Goal: Task Accomplishment & Management: Complete application form

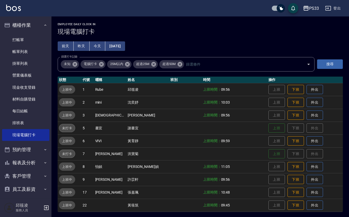
scroll to position [1, 0]
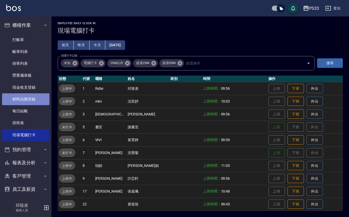
click at [36, 104] on link "材料自購登錄" at bounding box center [25, 99] width 47 height 12
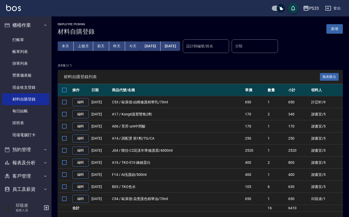
click at [334, 28] on button "新增" at bounding box center [334, 29] width 16 height 10
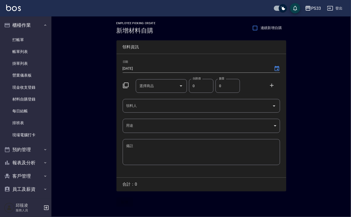
click at [269, 83] on icon at bounding box center [272, 85] width 6 height 6
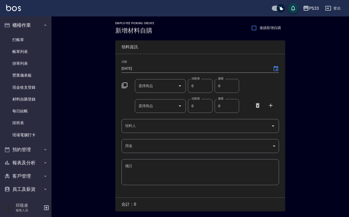
click at [171, 83] on input "選擇商品" at bounding box center [156, 86] width 39 height 9
click at [123, 84] on icon at bounding box center [125, 86] width 6 height 6
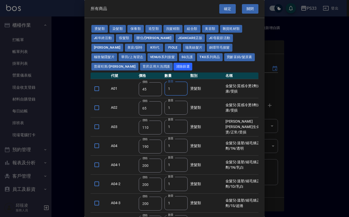
click at [164, 91] on td "數量 1 數量" at bounding box center [176, 88] width 26 height 19
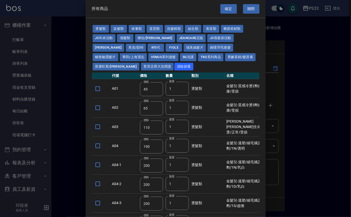
click at [141, 26] on button "保養類" at bounding box center [137, 29] width 16 height 8
type input "150"
type input "200"
type input "60"
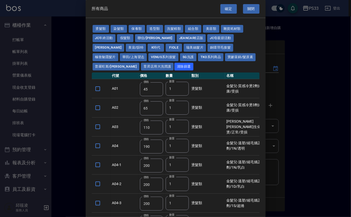
type input "245"
type input "100"
type input "1620"
type input "700"
type input "175"
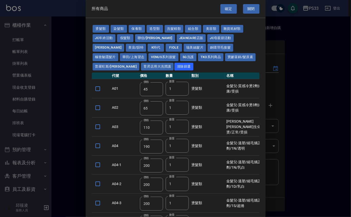
type input "1300"
type input "250"
type input "340"
type input "53"
type input "32"
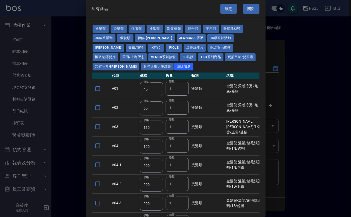
type input "340"
type input "53"
type input "800"
type input "208"
type input "1200"
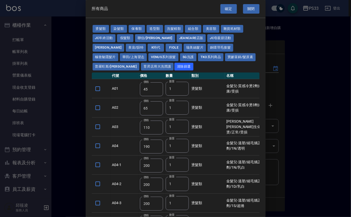
type input "490"
type input "60"
type input "1340"
type input "480"
type input "310"
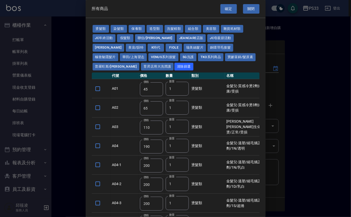
type input "310"
type input "53"
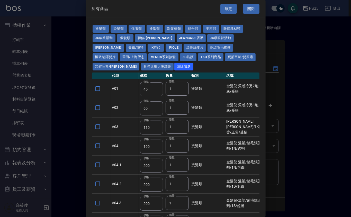
type input "1170"
type input "1300"
type input "70"
type input "1750"
type input "2100"
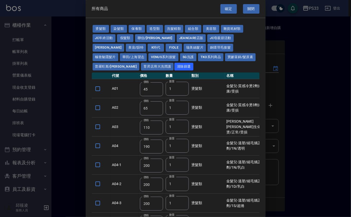
type input "1750"
type input "2100"
type input "1750"
type input "650"
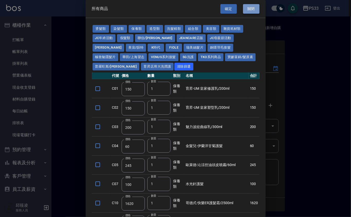
click at [243, 8] on button "關閉" at bounding box center [251, 9] width 16 height 10
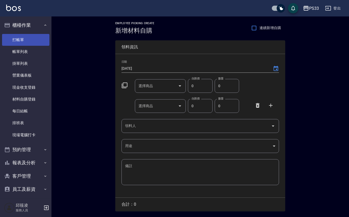
click at [26, 45] on link "打帳單" at bounding box center [25, 40] width 47 height 12
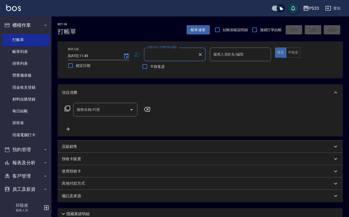
click at [95, 146] on div "店販銷售" at bounding box center [197, 146] width 271 height 5
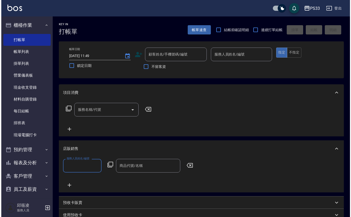
scroll to position [0, 0]
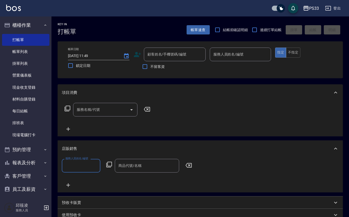
click at [111, 162] on icon at bounding box center [109, 165] width 6 height 6
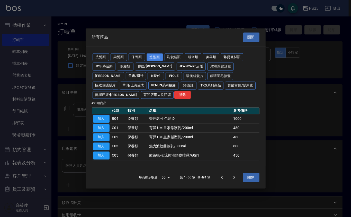
click at [152, 55] on button "造型類" at bounding box center [155, 57] width 16 height 8
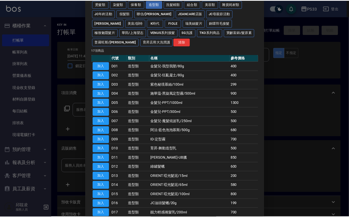
scroll to position [56, 0]
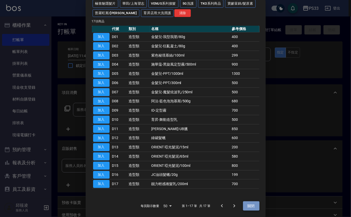
click at [245, 202] on button "關閉" at bounding box center [251, 207] width 16 height 10
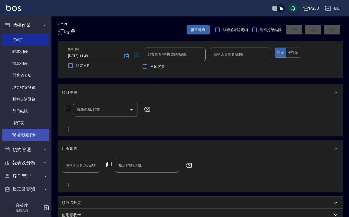
click at [35, 134] on link "現場電腦打卡" at bounding box center [25, 135] width 47 height 12
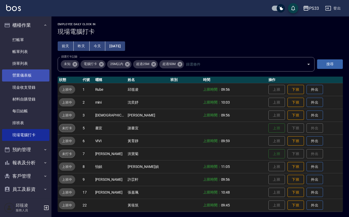
click at [44, 70] on link "營業儀表板" at bounding box center [25, 75] width 47 height 12
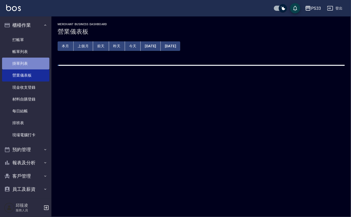
click at [37, 65] on link "掛單列表" at bounding box center [25, 64] width 47 height 12
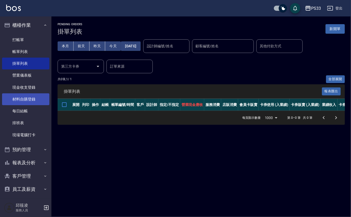
click at [32, 101] on link "材料自購登錄" at bounding box center [25, 99] width 47 height 12
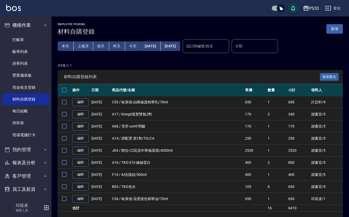
click at [334, 27] on button "新增" at bounding box center [334, 29] width 16 height 10
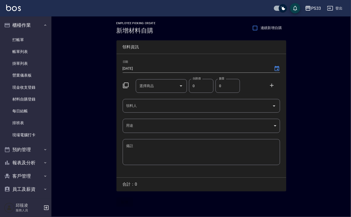
drag, startPoint x: 282, startPoint y: 83, endPoint x: 278, endPoint y: 83, distance: 3.3
click at [280, 83] on div "日期 [DATE] 選擇商品 選擇商品 自購價 0 自購價 數量 0 數量 領料人 領料人 用途 ​ 用途 備註 x 備註" at bounding box center [202, 116] width 170 height 124
click at [276, 84] on div at bounding box center [273, 84] width 13 height 9
click at [271, 87] on icon at bounding box center [272, 85] width 6 height 6
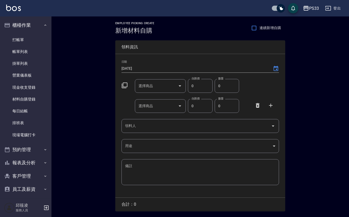
click at [142, 79] on div "選擇商品 選擇商品" at bounding box center [159, 85] width 53 height 16
click at [142, 79] on div "選擇商品" at bounding box center [160, 86] width 51 height 14
click at [144, 83] on input "選擇商品" at bounding box center [156, 86] width 39 height 9
click at [121, 87] on icon at bounding box center [124, 85] width 6 height 6
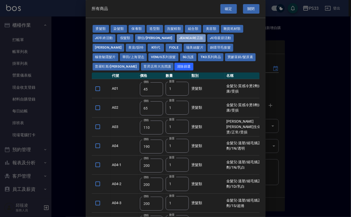
click at [177, 38] on button "JeanCare店販" at bounding box center [191, 38] width 29 height 8
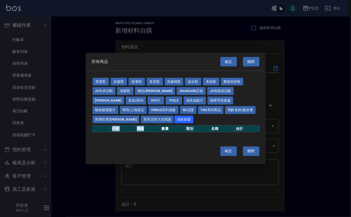
drag, startPoint x: 154, startPoint y: 116, endPoint x: 160, endPoint y: 130, distance: 15.0
click at [160, 130] on div "燙髮類 染髮類 保養類 造型類 洗髮精類 組合類 美容類 雜貨耗材類 JC年終活動 假髮類 聯信/鳥慧 JeanCare店販 JC母親節活動 [PERSON_…" at bounding box center [176, 105] width 180 height 68
click at [140, 116] on button "普羅旺斯/[PERSON_NAME]" at bounding box center [116, 120] width 47 height 8
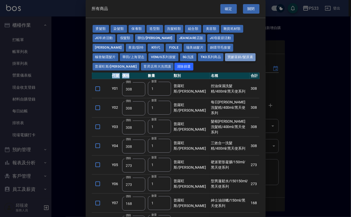
click at [225, 59] on button "寶齡富錦/髮原素" at bounding box center [240, 57] width 31 height 8
type input "319"
type input "254"
type input "1099"
type input "640"
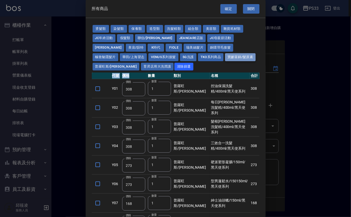
type input "640"
type input "481"
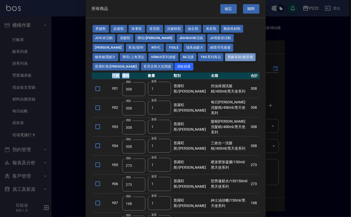
type input "481"
type input "317"
type input "416"
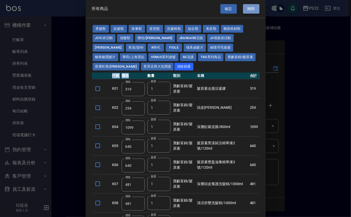
click at [255, 6] on button "關閉" at bounding box center [251, 9] width 16 height 10
